Goal: Transaction & Acquisition: Purchase product/service

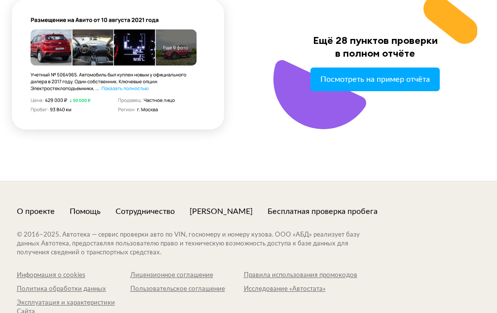
scroll to position [1223, 0]
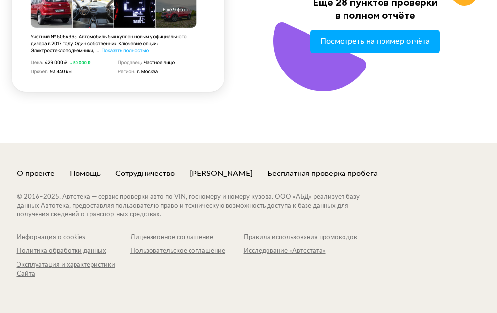
click at [89, 176] on div "Помощь" at bounding box center [85, 173] width 31 height 11
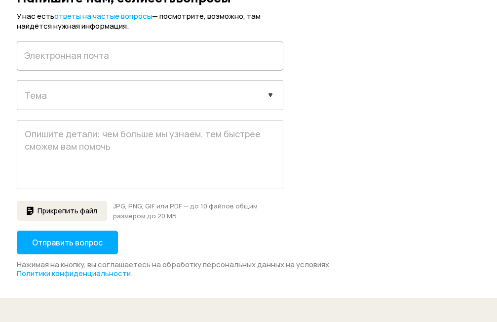
scroll to position [112, 0]
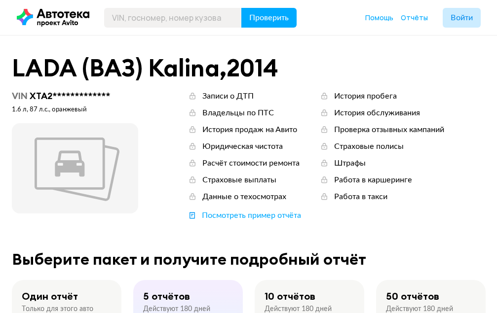
click at [88, 156] on span at bounding box center [75, 168] width 126 height 90
click at [52, 95] on div "**********" at bounding box center [75, 96] width 126 height 11
click at [121, 113] on div "1.6 л, 87 л.c., оранжевый" at bounding box center [75, 110] width 126 height 9
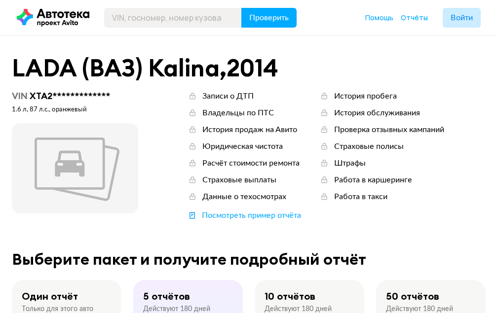
click at [53, 95] on div "**********" at bounding box center [75, 96] width 126 height 11
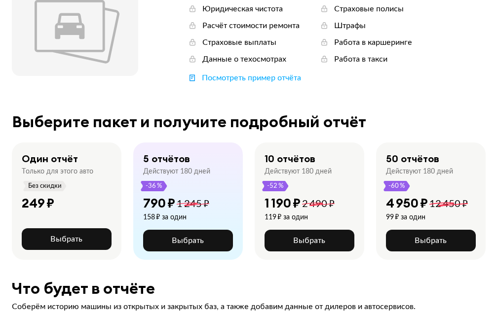
scroll to position [138, 0]
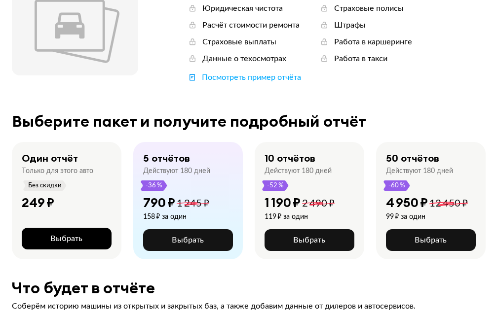
click at [75, 237] on span "Выбрать" at bounding box center [66, 239] width 32 height 8
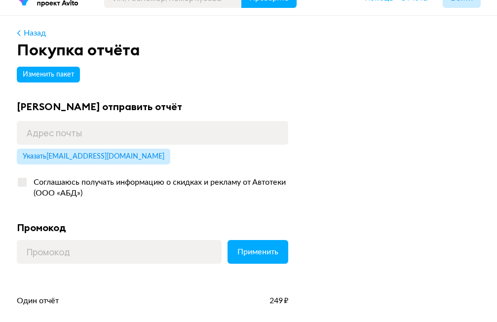
scroll to position [85, 0]
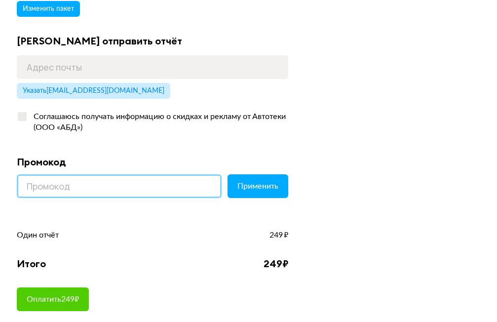
click at [25, 187] on input at bounding box center [119, 186] width 205 height 24
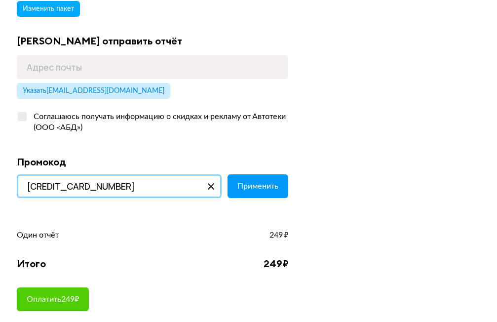
type input "[CREDIT_CARD_NUMBER]"
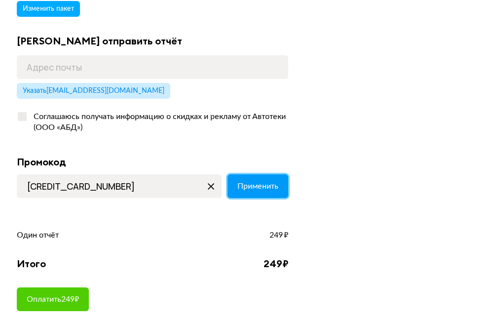
click at [263, 189] on span "Применить" at bounding box center [257, 186] width 41 height 8
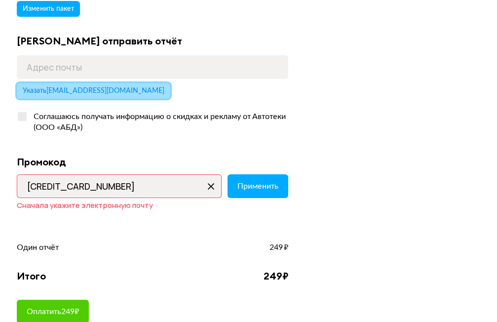
click at [149, 89] on span "Указать [EMAIL_ADDRESS][DOMAIN_NAME]" at bounding box center [94, 90] width 142 height 7
type input "[EMAIL_ADDRESS][DOMAIN_NAME]"
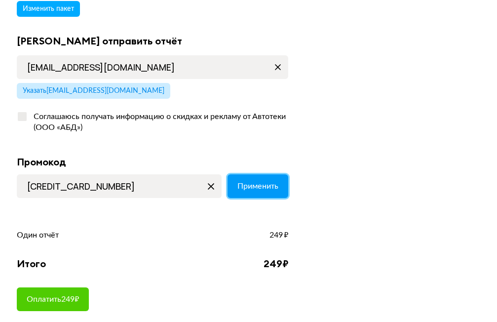
click at [258, 190] on span "Применить" at bounding box center [257, 186] width 41 height 8
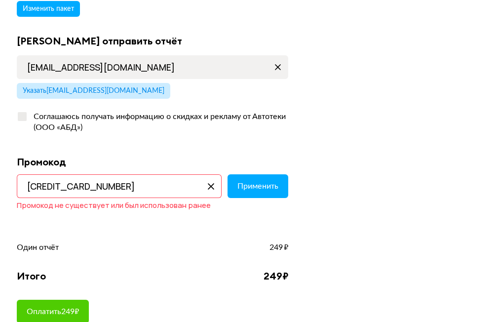
click at [125, 182] on input "[CREDIT_CARD_NUMBER]" at bounding box center [119, 186] width 205 height 24
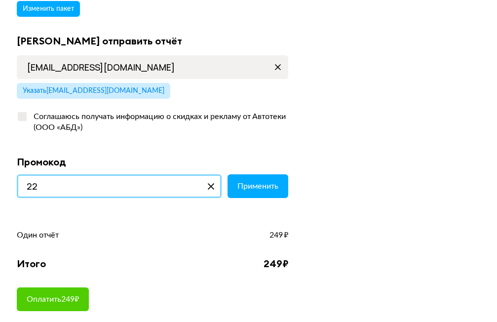
type input "2"
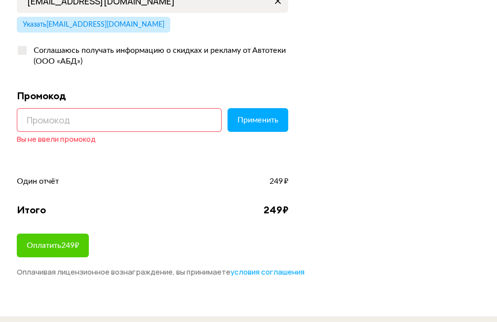
scroll to position [112, 0]
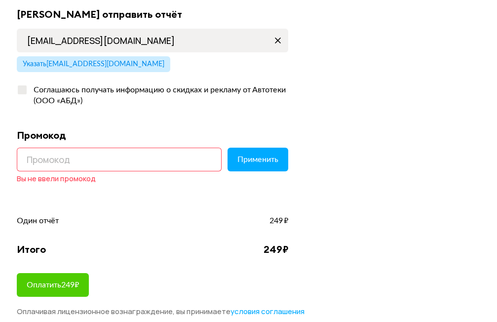
click at [27, 161] on input at bounding box center [119, 160] width 205 height 24
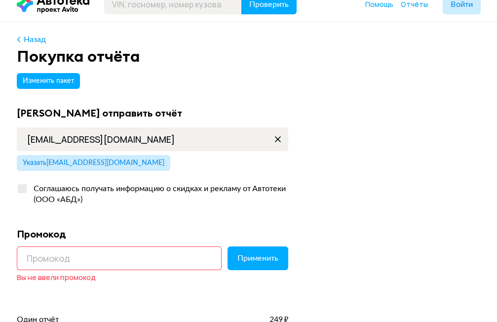
scroll to position [0, 0]
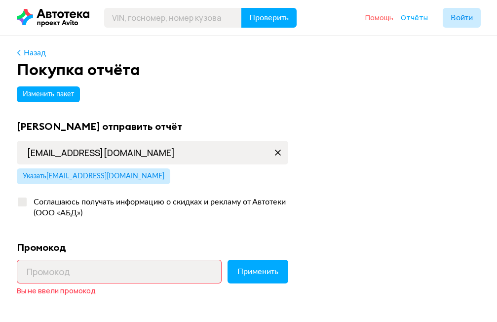
click at [383, 15] on span "Помощь" at bounding box center [379, 17] width 28 height 9
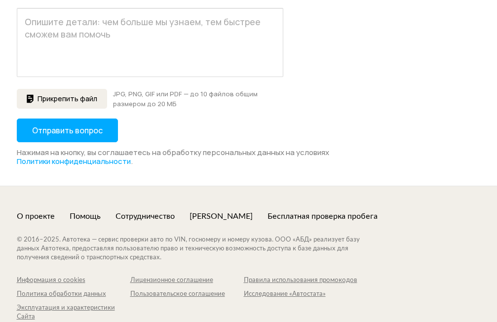
scroll to position [244, 0]
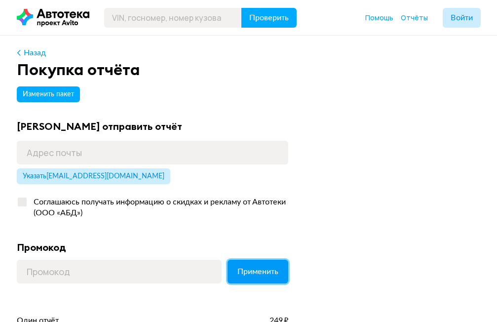
click at [254, 270] on span "Применить" at bounding box center [257, 272] width 41 height 8
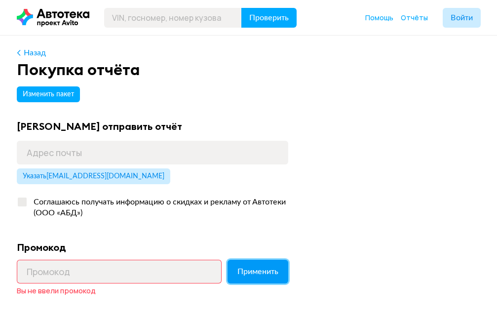
click at [254, 270] on span "Применить" at bounding box center [257, 272] width 41 height 8
click at [245, 272] on span "Применить" at bounding box center [257, 272] width 41 height 8
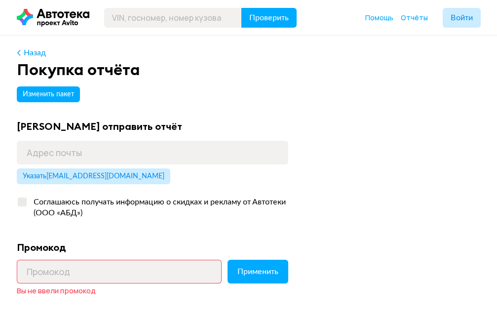
click at [271, 225] on div "Изменить пакет Куда отправить отчёт Указать [EMAIL_ADDRESS][DOMAIN_NAME] Соглаш…" at bounding box center [249, 255] width 464 height 346
click at [318, 195] on div "Изменить пакет Куда отправить отчёт Указать [EMAIL_ADDRESS][DOMAIN_NAME] Соглаш…" at bounding box center [249, 255] width 464 height 346
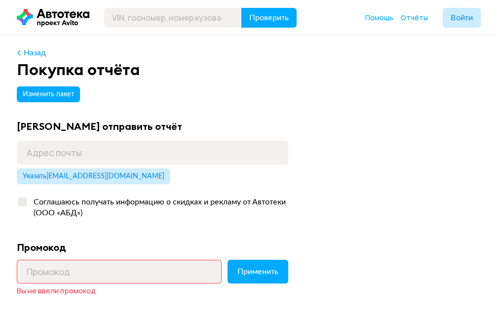
click at [338, 160] on div "Изменить пакет Куда отправить отчёт Указать [EMAIL_ADDRESS][DOMAIN_NAME] Соглаш…" at bounding box center [249, 255] width 464 height 346
